Goal: Transaction & Acquisition: Book appointment/travel/reservation

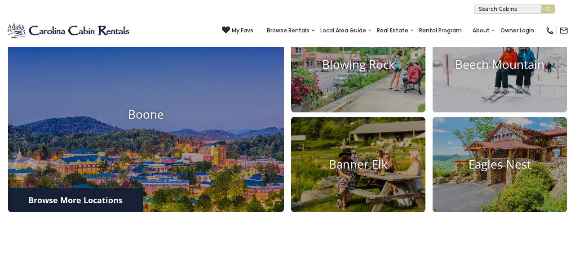
scroll to position [330, 0]
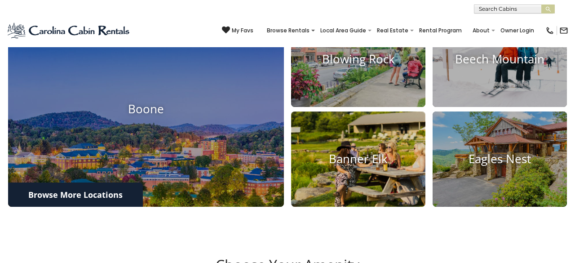
click at [351, 205] on img at bounding box center [358, 159] width 148 height 105
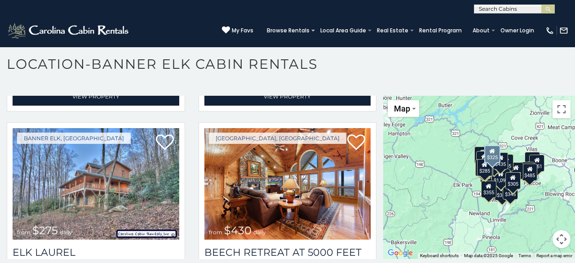
scroll to position [2552, 0]
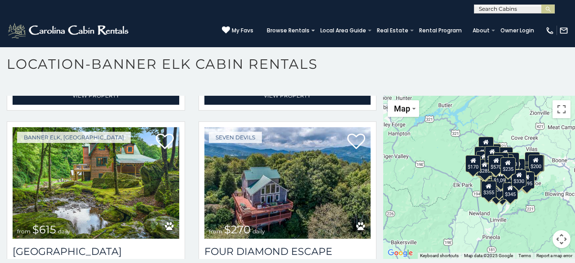
scroll to position [5304, 0]
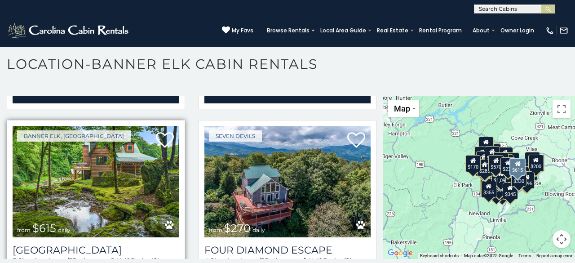
click at [126, 179] on img at bounding box center [96, 181] width 167 height 111
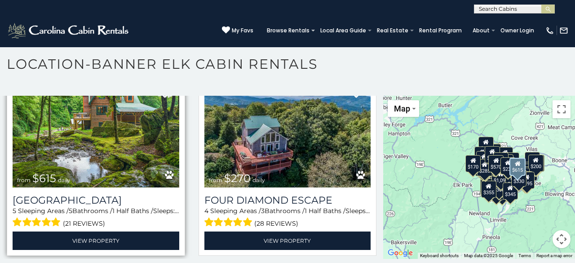
scroll to position [5362, 0]
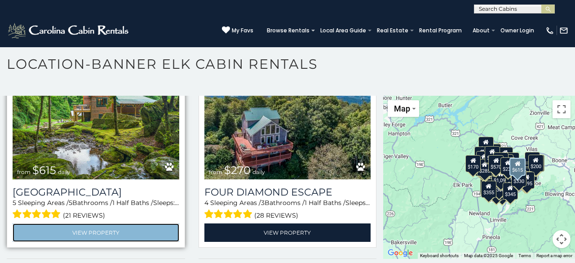
click at [107, 223] on link "View Property" at bounding box center [96, 232] width 167 height 18
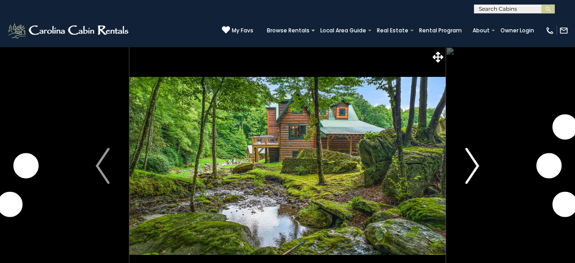
click at [479, 166] on img "Next" at bounding box center [472, 166] width 13 height 36
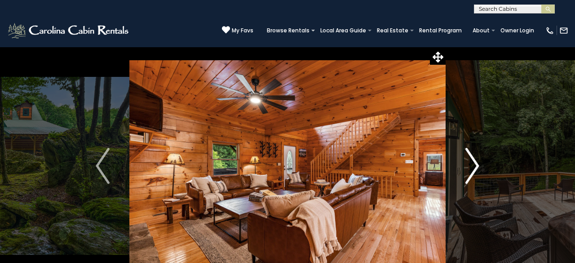
click at [475, 166] on img "Next" at bounding box center [472, 166] width 13 height 36
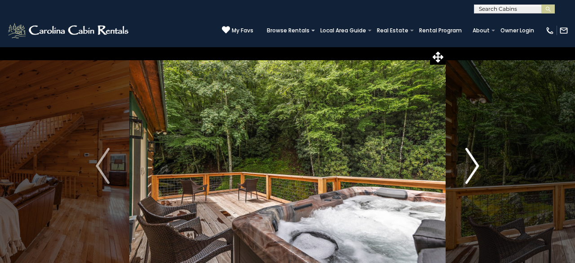
click at [475, 166] on img "Next" at bounding box center [472, 166] width 13 height 36
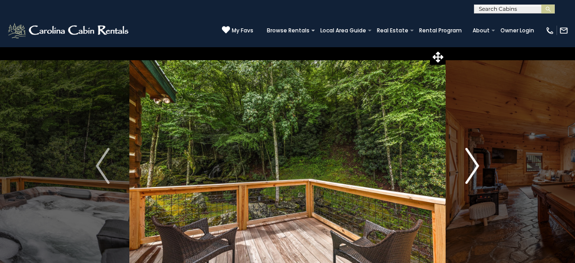
click at [475, 166] on img "Next" at bounding box center [472, 166] width 13 height 36
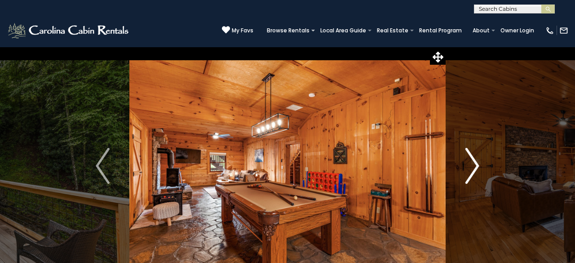
click at [475, 166] on img "Next" at bounding box center [472, 166] width 13 height 36
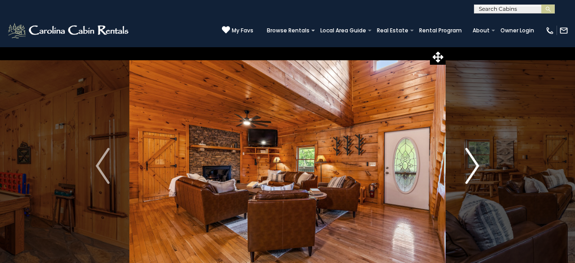
click at [475, 166] on img "Next" at bounding box center [472, 166] width 13 height 36
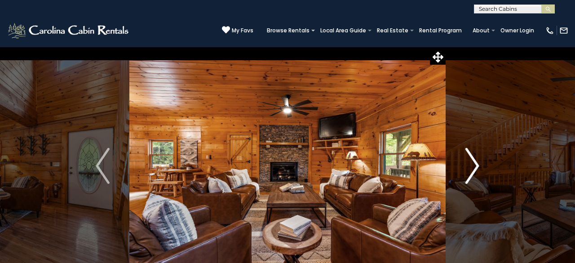
click at [475, 166] on img "Next" at bounding box center [472, 166] width 13 height 36
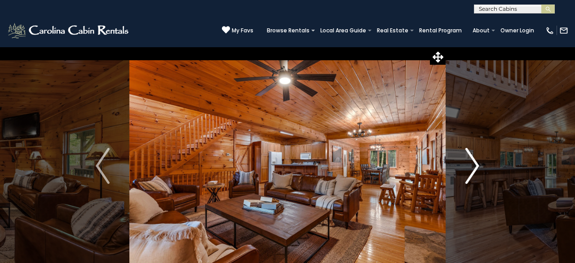
click at [475, 166] on img "Next" at bounding box center [472, 166] width 13 height 36
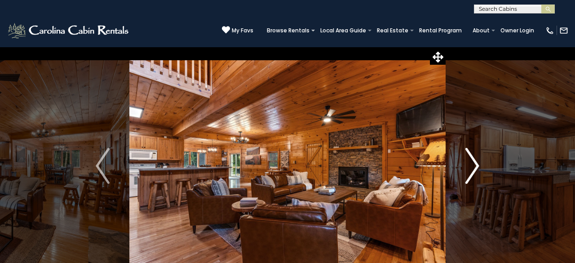
click at [471, 164] on img "Next" at bounding box center [472, 166] width 13 height 36
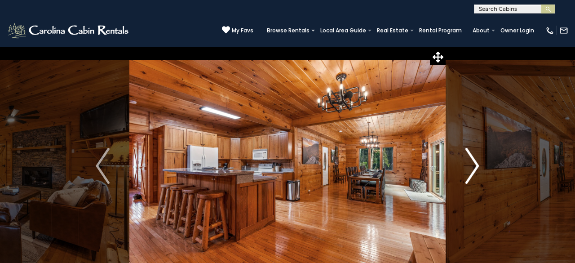
click at [471, 164] on img "Next" at bounding box center [472, 166] width 13 height 36
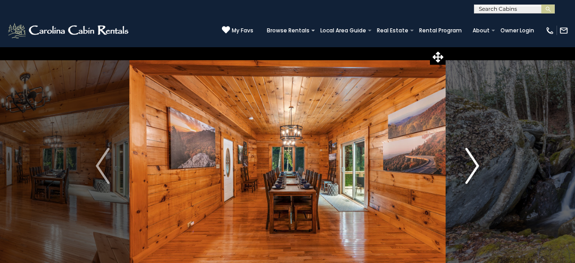
click at [471, 164] on img "Next" at bounding box center [472, 166] width 13 height 36
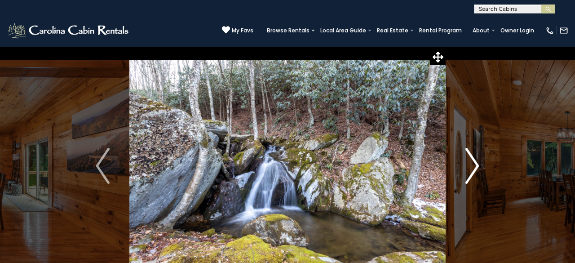
click at [471, 164] on img "Next" at bounding box center [472, 166] width 13 height 36
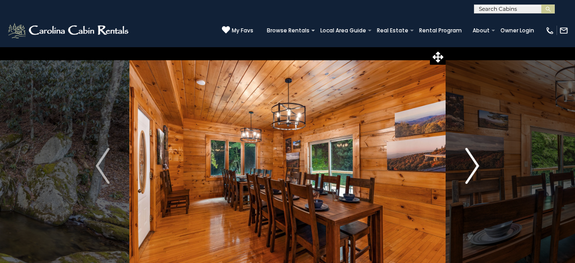
click at [471, 164] on img "Next" at bounding box center [472, 166] width 13 height 36
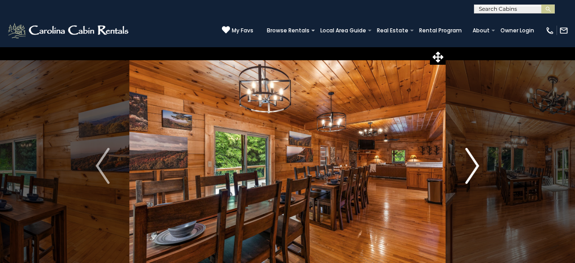
click at [471, 164] on img "Next" at bounding box center [472, 166] width 13 height 36
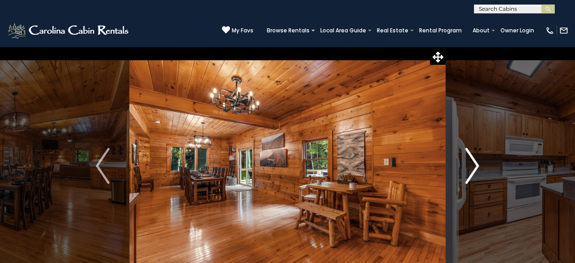
click at [471, 164] on img "Next" at bounding box center [472, 166] width 13 height 36
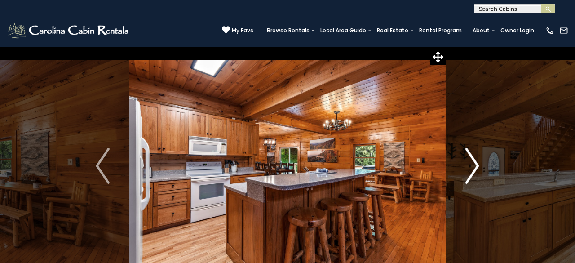
click at [471, 164] on img "Next" at bounding box center [472, 166] width 13 height 36
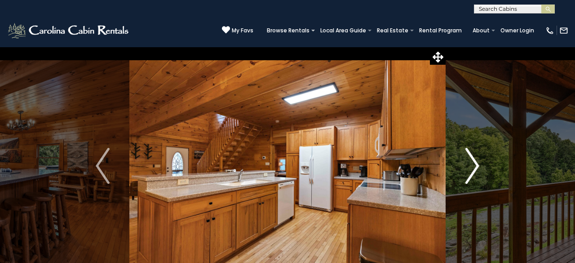
click at [471, 164] on img "Next" at bounding box center [472, 166] width 13 height 36
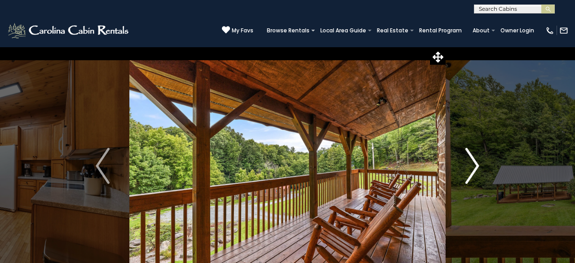
click at [471, 164] on img "Next" at bounding box center [472, 166] width 13 height 36
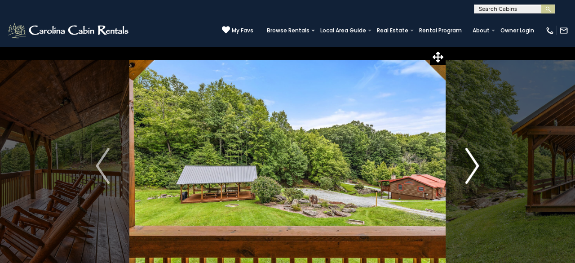
click at [471, 164] on img "Next" at bounding box center [472, 166] width 13 height 36
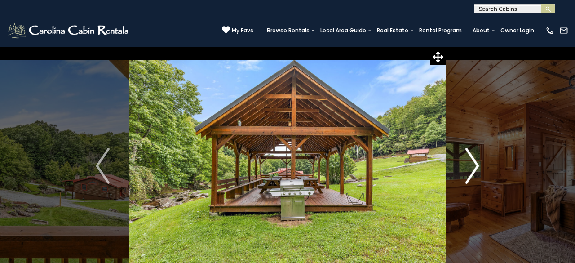
click at [471, 164] on img "Next" at bounding box center [472, 166] width 13 height 36
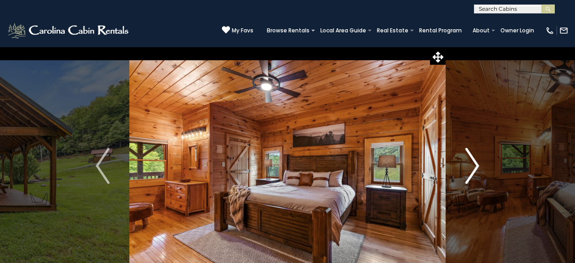
click at [471, 164] on img "Next" at bounding box center [472, 166] width 13 height 36
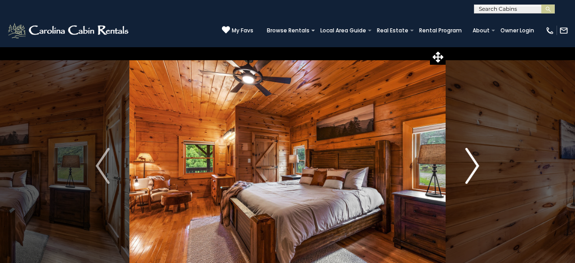
click at [471, 164] on img "Next" at bounding box center [472, 166] width 13 height 36
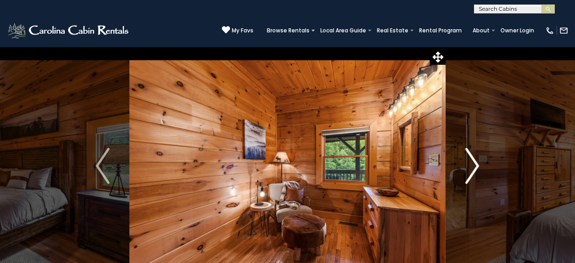
click at [471, 164] on img "Next" at bounding box center [472, 166] width 13 height 36
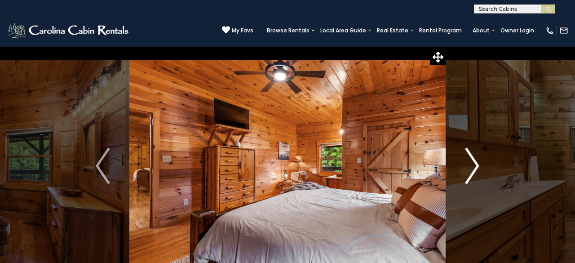
click at [471, 164] on img "Next" at bounding box center [472, 166] width 13 height 36
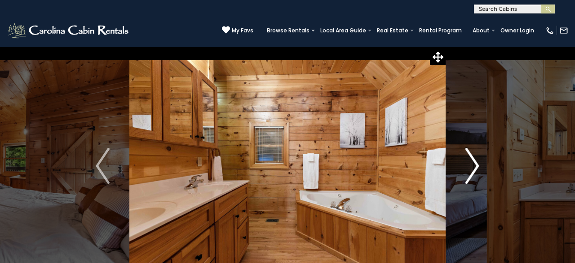
click at [471, 164] on img "Next" at bounding box center [472, 166] width 13 height 36
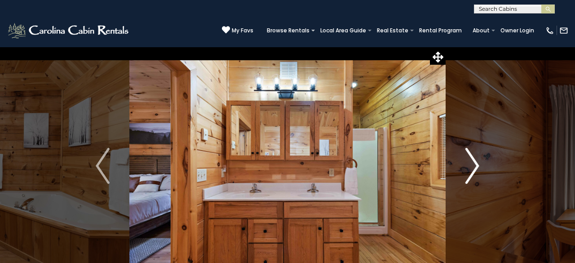
click at [471, 164] on img "Next" at bounding box center [472, 166] width 13 height 36
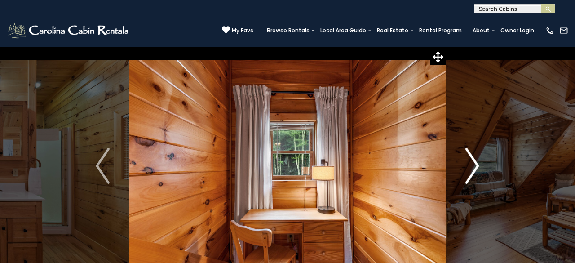
click at [471, 164] on img "Next" at bounding box center [472, 166] width 13 height 36
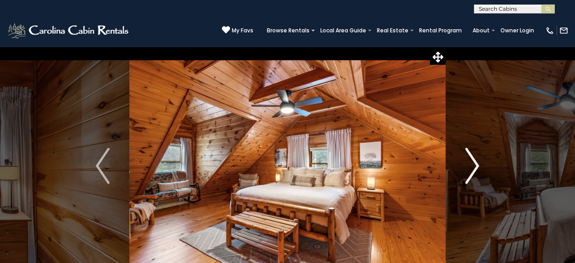
click at [471, 164] on img "Next" at bounding box center [472, 166] width 13 height 36
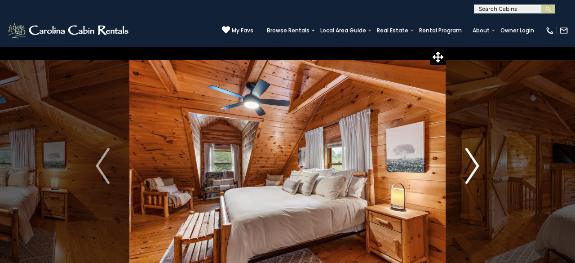
click at [471, 164] on img "Next" at bounding box center [472, 166] width 13 height 36
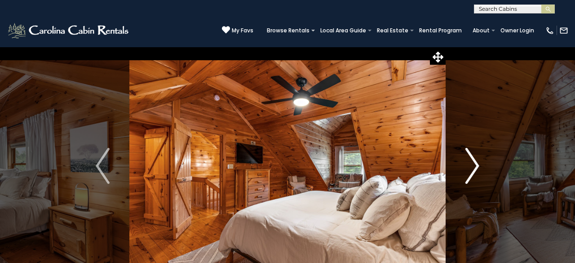
click at [471, 164] on img "Next" at bounding box center [472, 166] width 13 height 36
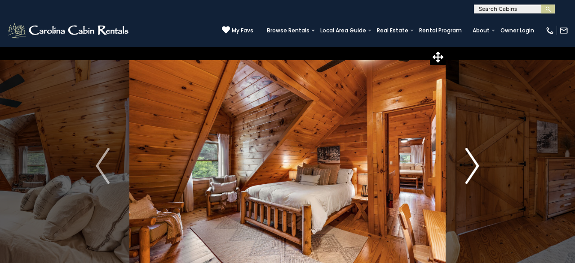
click at [471, 164] on img "Next" at bounding box center [472, 166] width 13 height 36
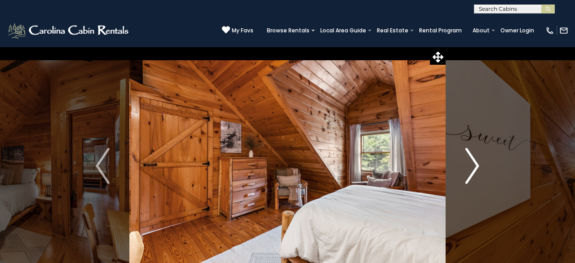
click at [471, 165] on img "Next" at bounding box center [472, 166] width 13 height 36
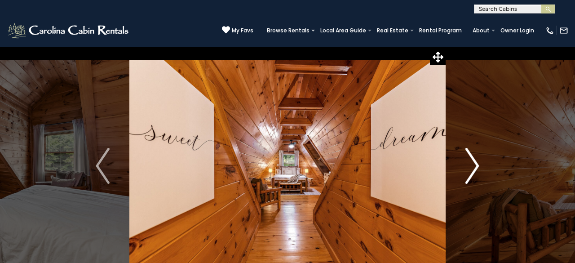
click at [471, 165] on img "Next" at bounding box center [472, 166] width 13 height 36
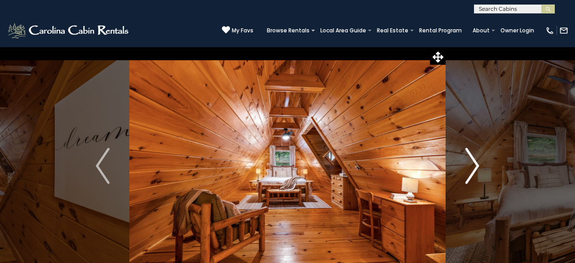
click at [471, 165] on img "Next" at bounding box center [472, 166] width 13 height 36
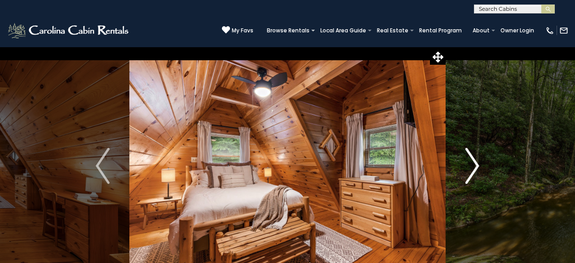
click at [472, 166] on img "Next" at bounding box center [472, 166] width 13 height 36
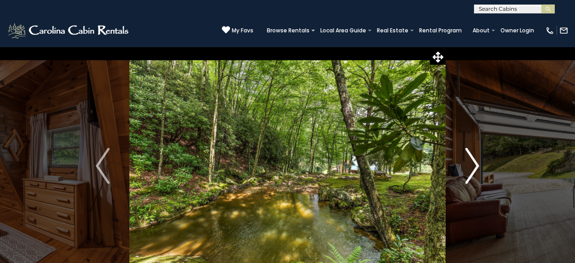
click at [471, 166] on img "Next" at bounding box center [472, 166] width 13 height 36
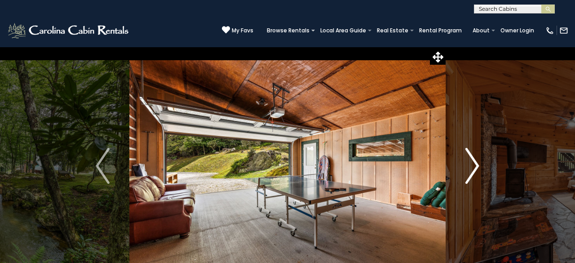
click at [471, 166] on img "Next" at bounding box center [472, 166] width 13 height 36
